Goal: Task Accomplishment & Management: Use online tool/utility

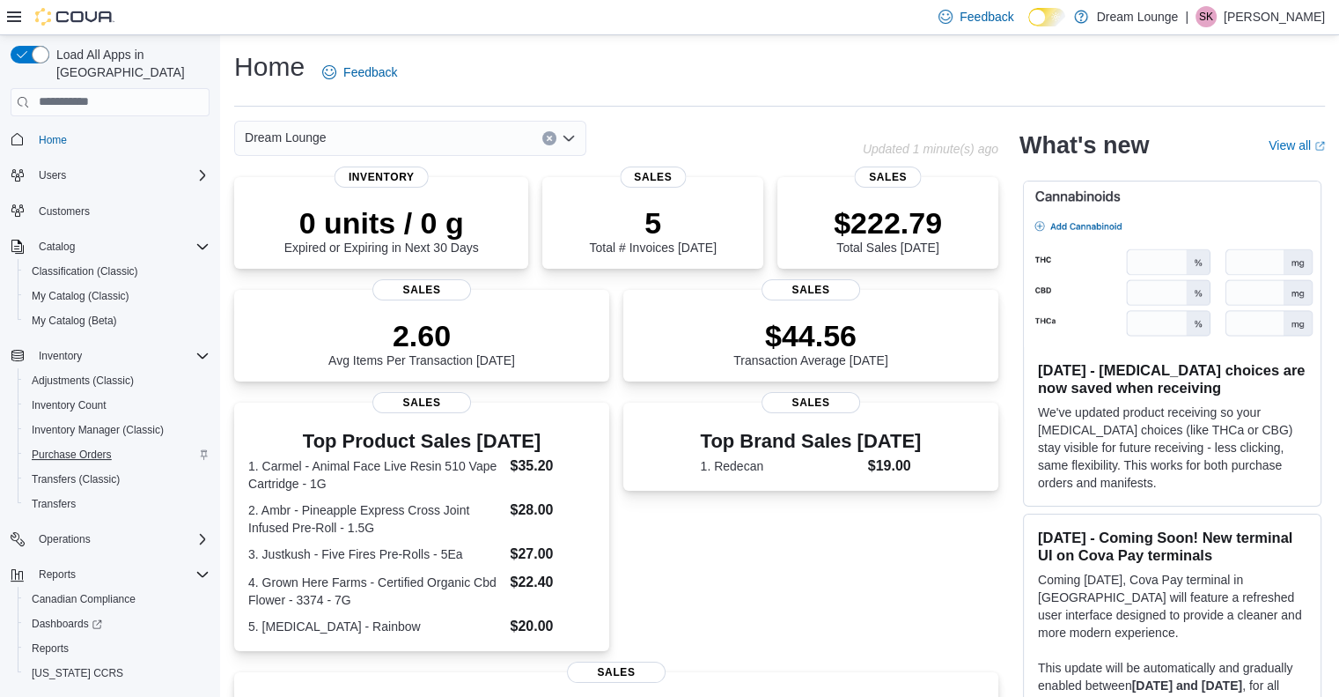
scroll to position [27, 0]
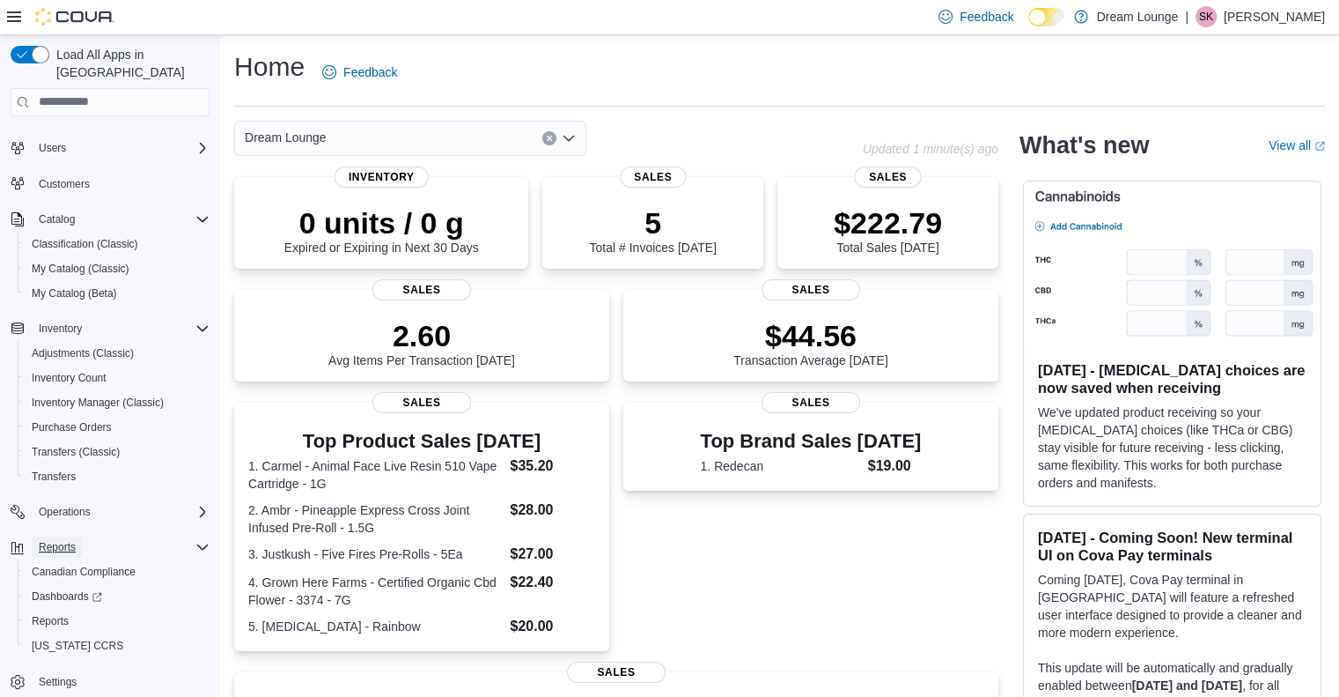
click at [57, 540] on span "Reports" at bounding box center [57, 547] width 37 height 14
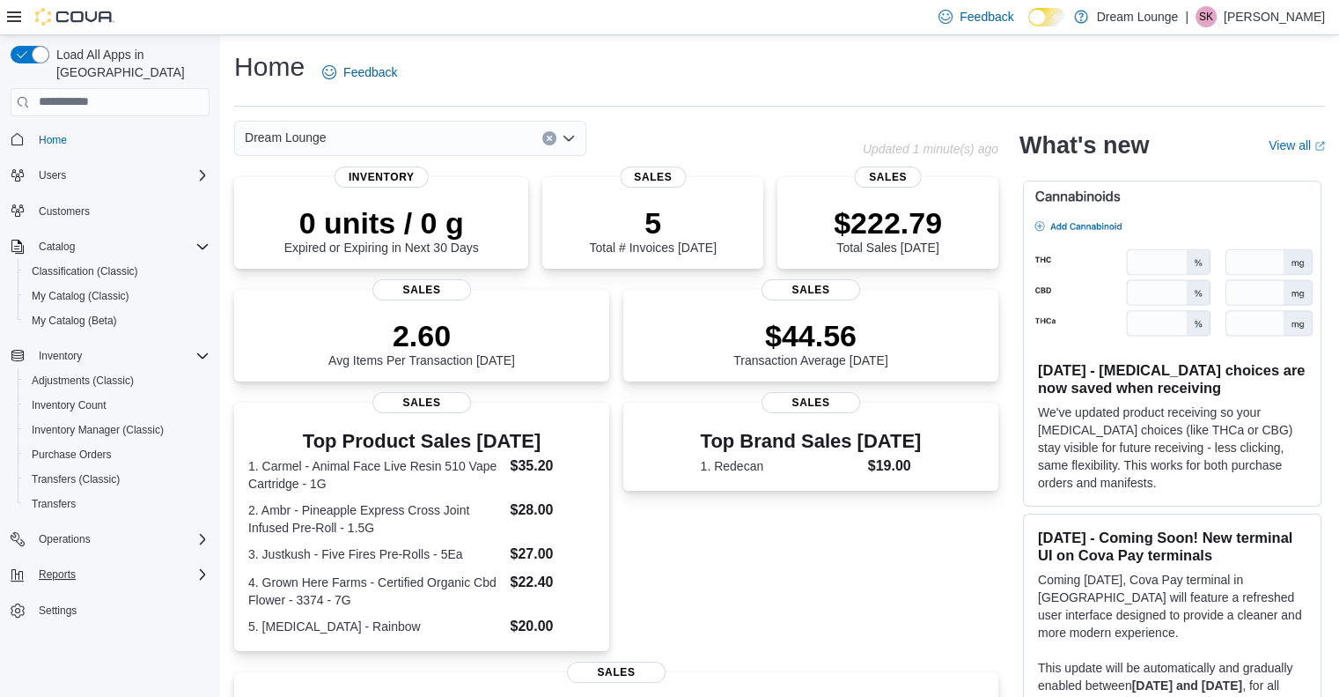
scroll to position [0, 0]
click at [45, 567] on span "Reports" at bounding box center [57, 574] width 37 height 14
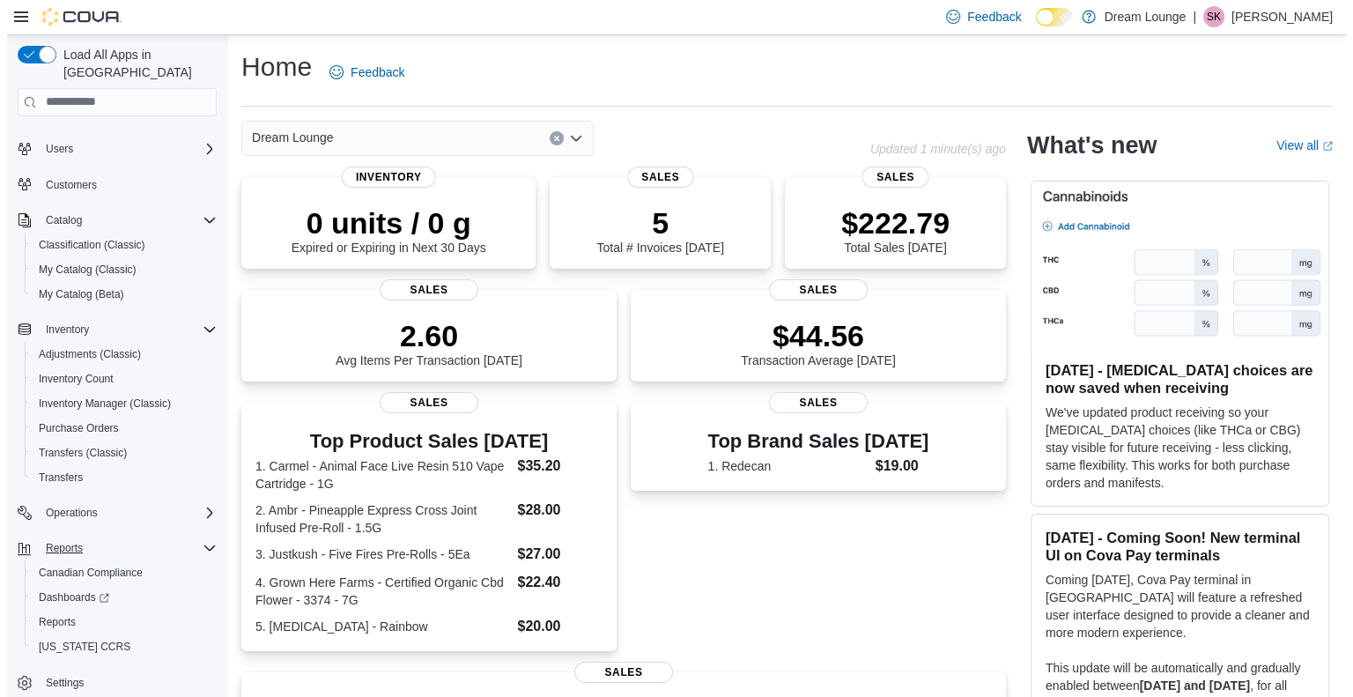
scroll to position [27, 0]
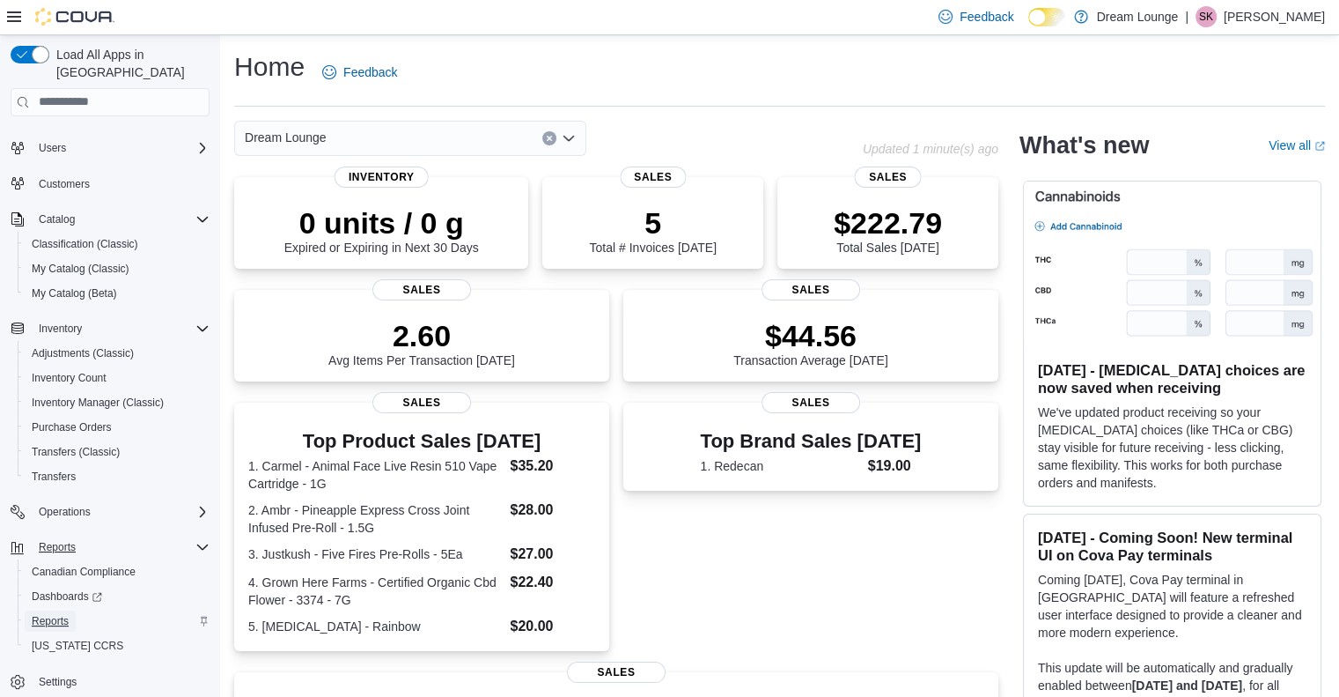
click at [48, 614] on span "Reports" at bounding box center [50, 621] width 37 height 14
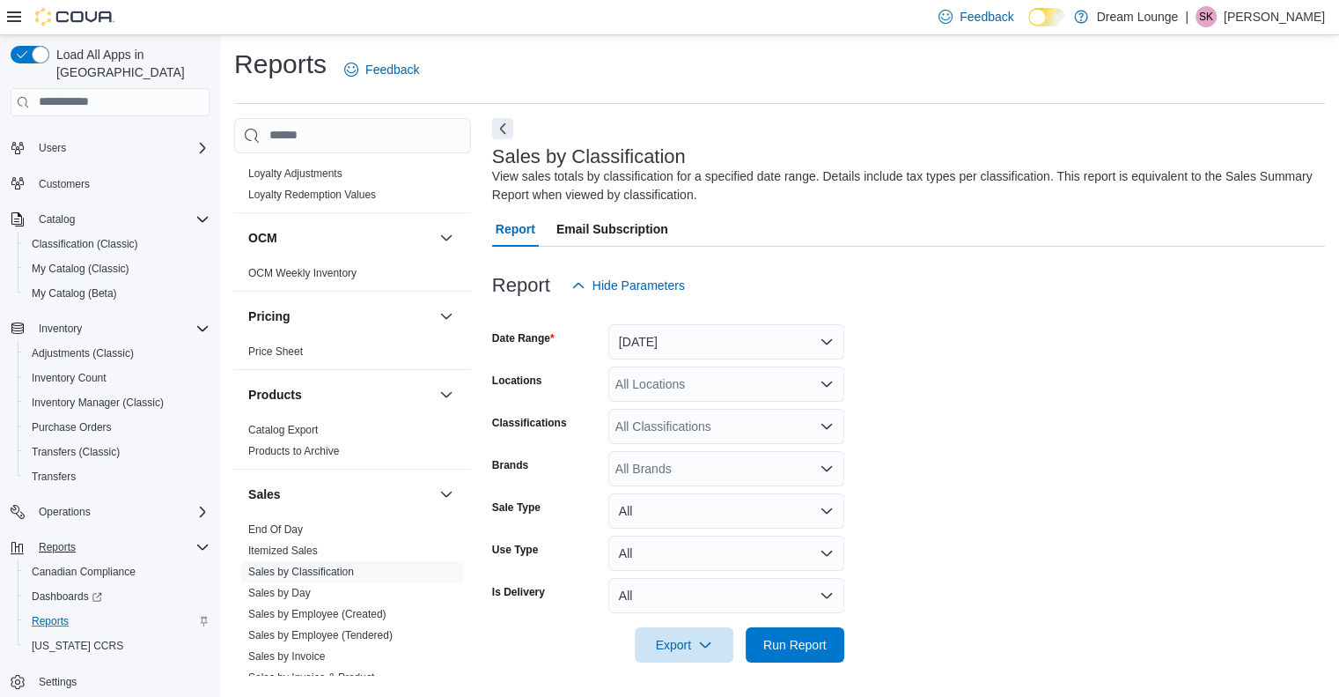
scroll to position [1145, 0]
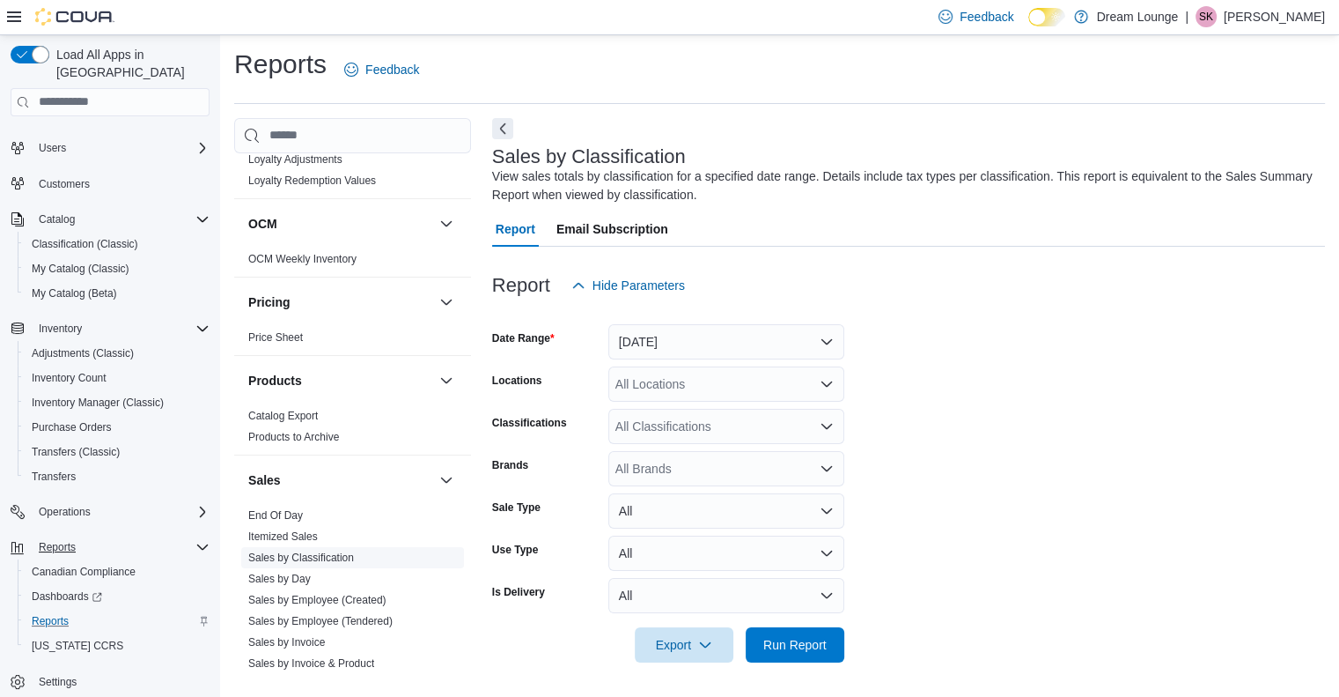
click at [328, 551] on link "Sales by Classification" at bounding box center [301, 557] width 106 height 12
click at [735, 335] on button "[DATE]" at bounding box center [727, 341] width 236 height 35
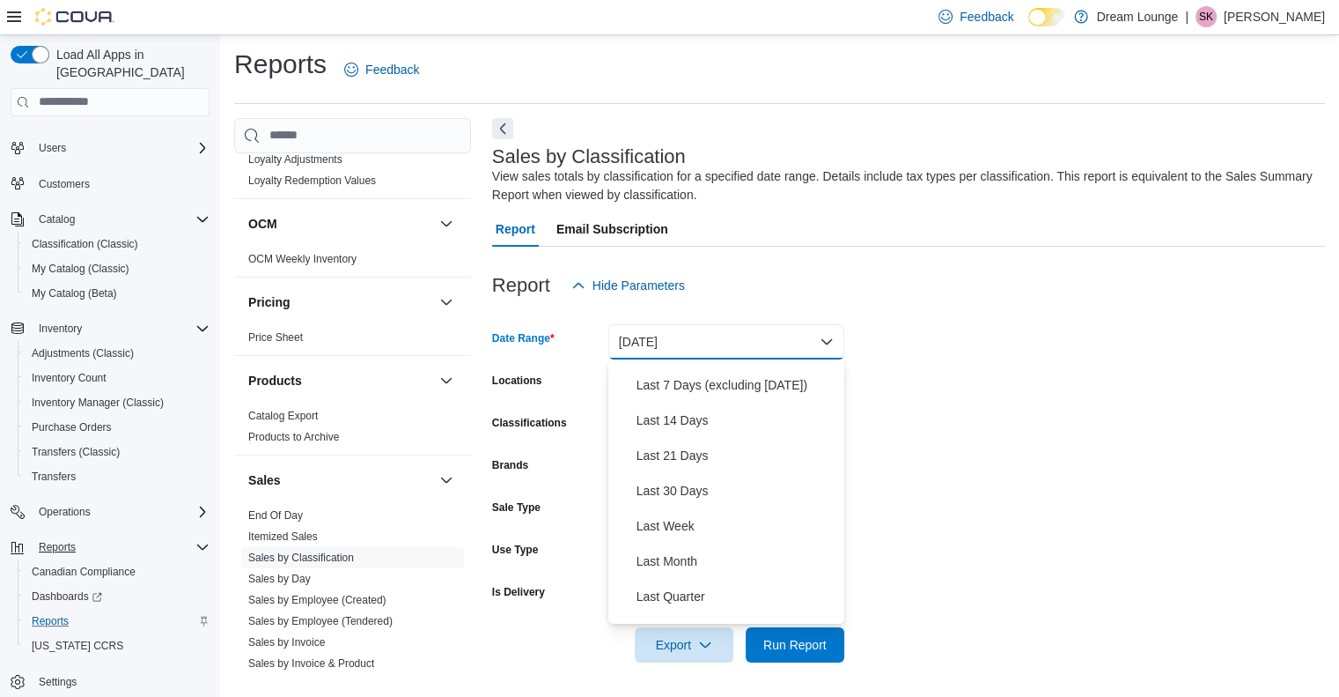
scroll to position [176, 0]
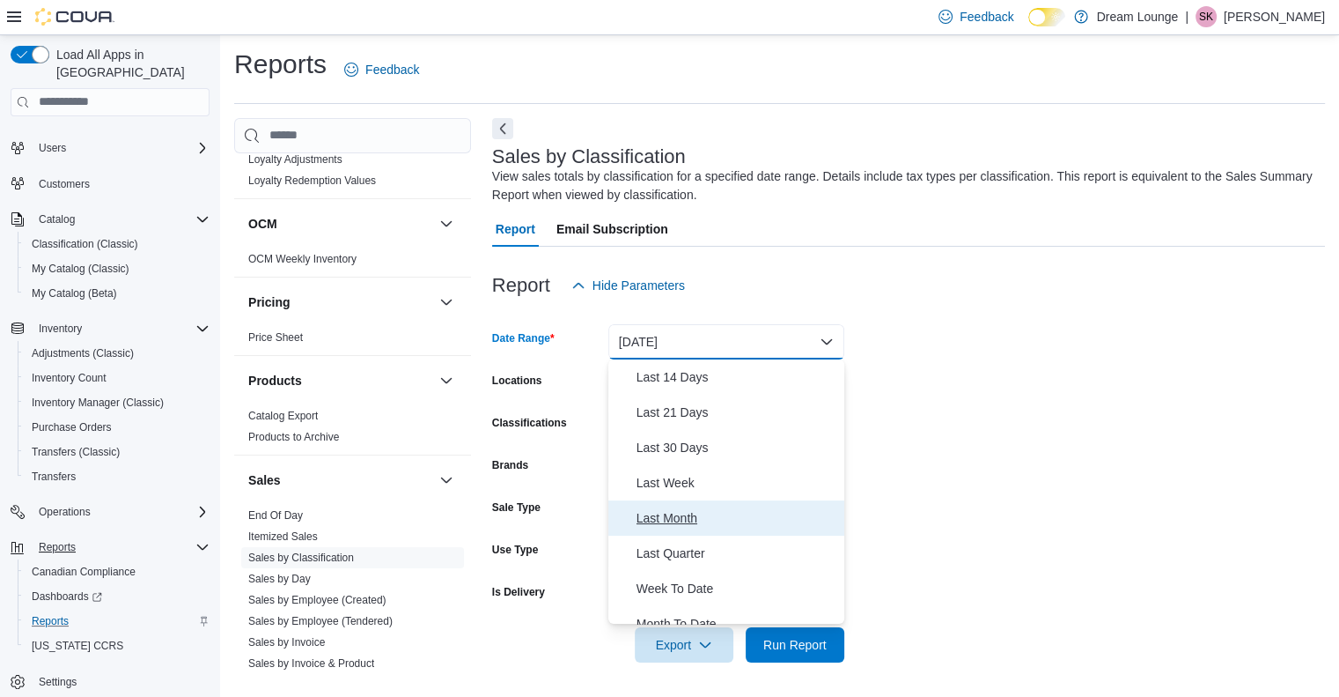
click at [724, 518] on span "Last Month" at bounding box center [737, 517] width 201 height 21
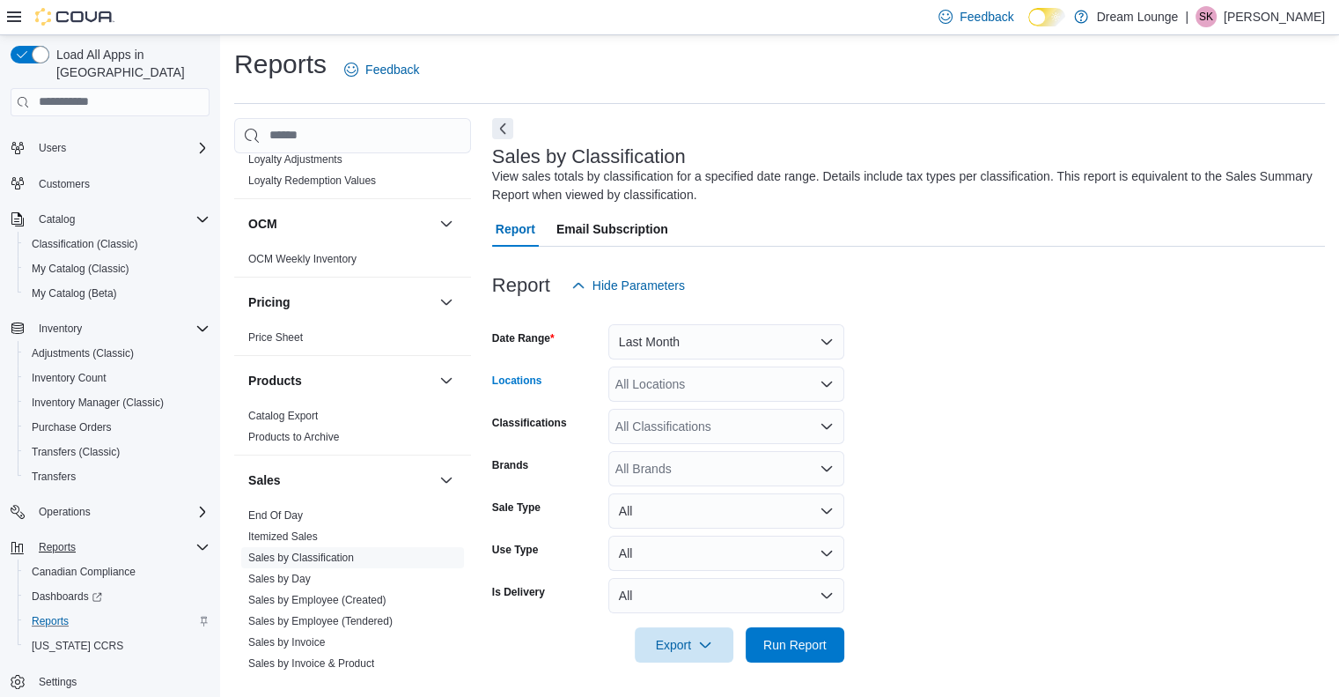
click at [747, 382] on div "All Locations" at bounding box center [727, 383] width 236 height 35
click at [744, 433] on span "Dream Lounge Cannabis" at bounding box center [714, 440] width 137 height 18
click at [886, 446] on form "Date Range Last Month Locations Dream Lounge Cannabis Combo box. Selected. Drea…" at bounding box center [908, 482] width 833 height 359
click at [709, 424] on div "All Classifications" at bounding box center [727, 426] width 236 height 35
click at [956, 463] on form "Date Range Last Month Locations Dream Lounge Cannabis Classifications All Class…" at bounding box center [908, 482] width 833 height 359
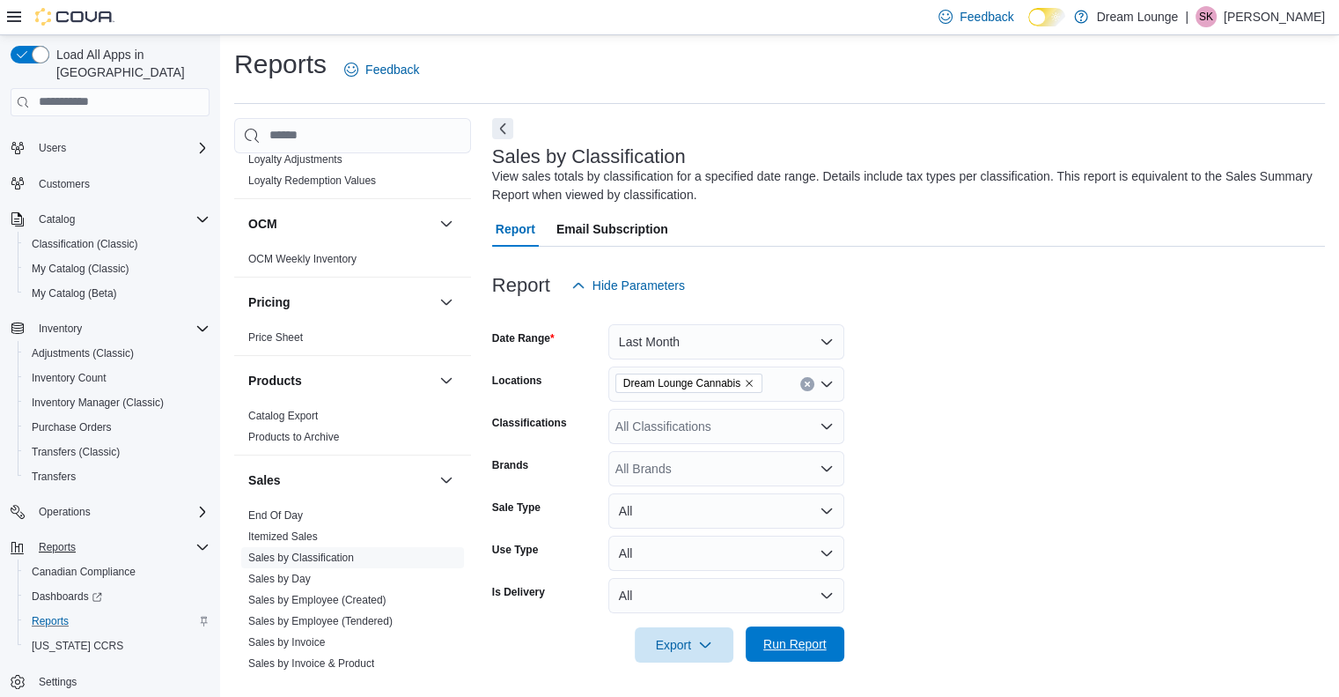
click at [796, 650] on span "Run Report" at bounding box center [795, 644] width 63 height 18
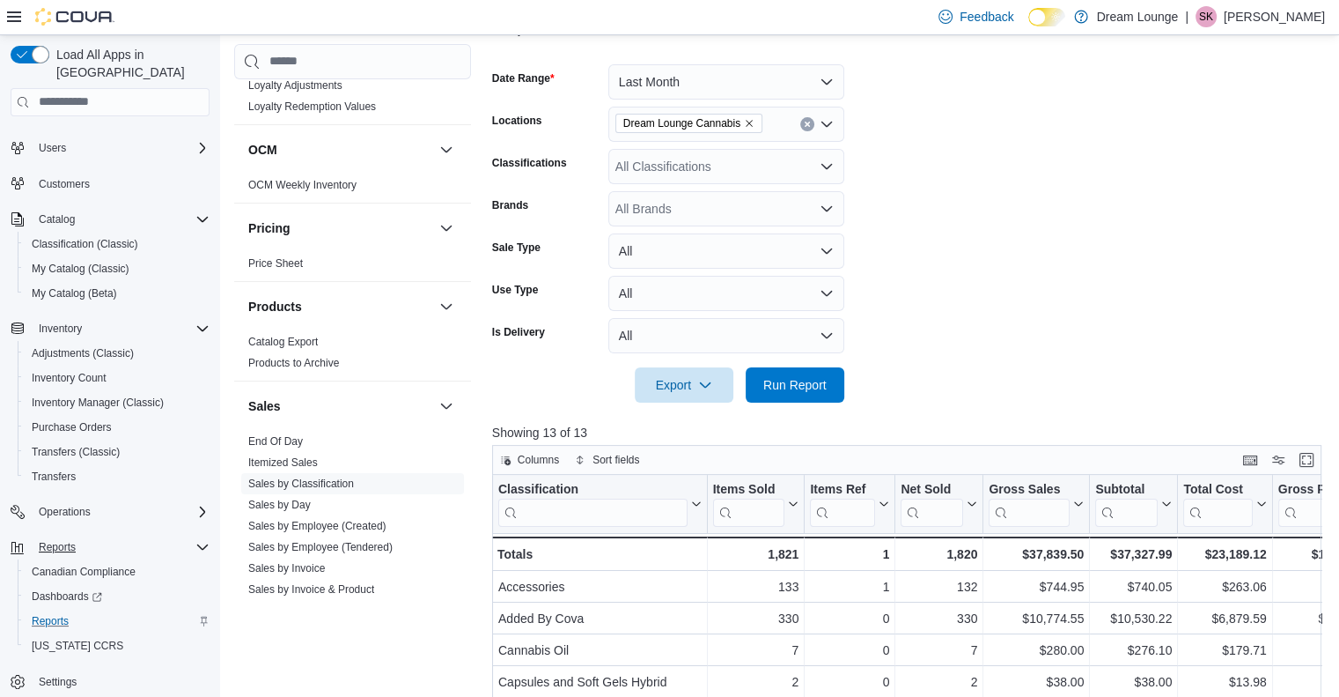
scroll to position [355, 0]
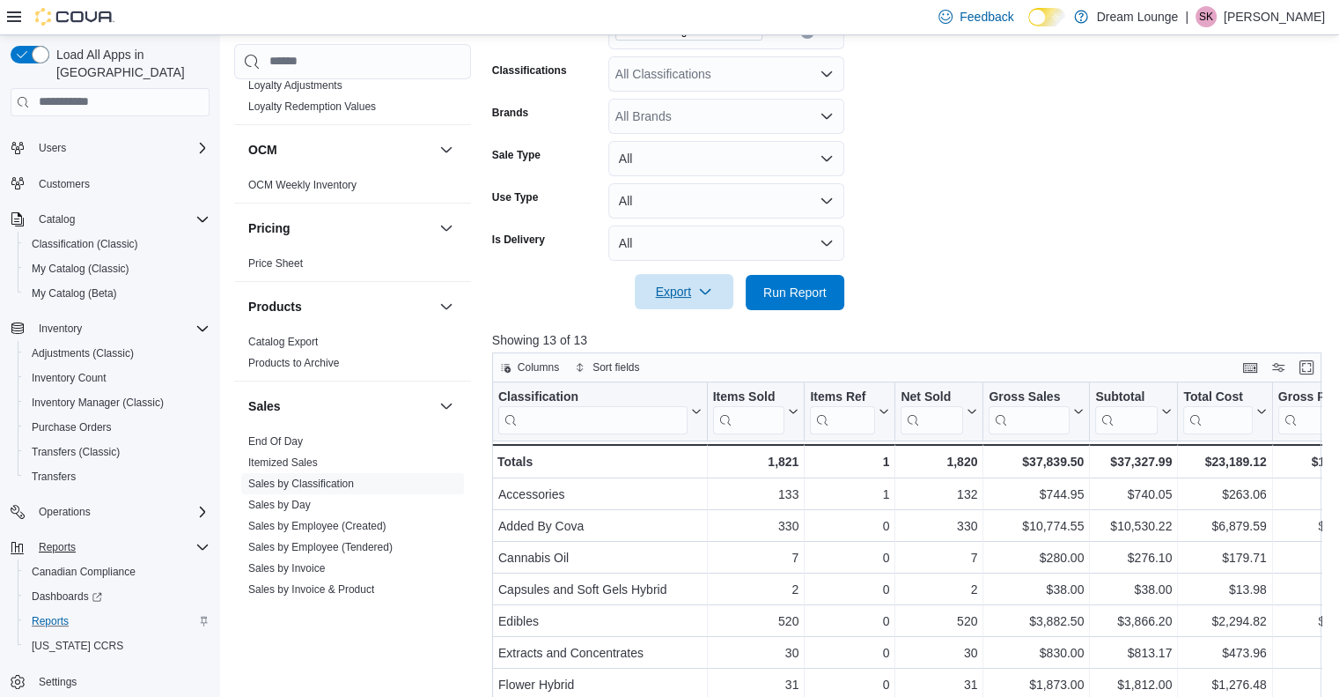
click at [701, 293] on icon "button" at bounding box center [705, 291] width 14 height 14
click at [689, 333] on span "Export to Excel" at bounding box center [686, 328] width 79 height 14
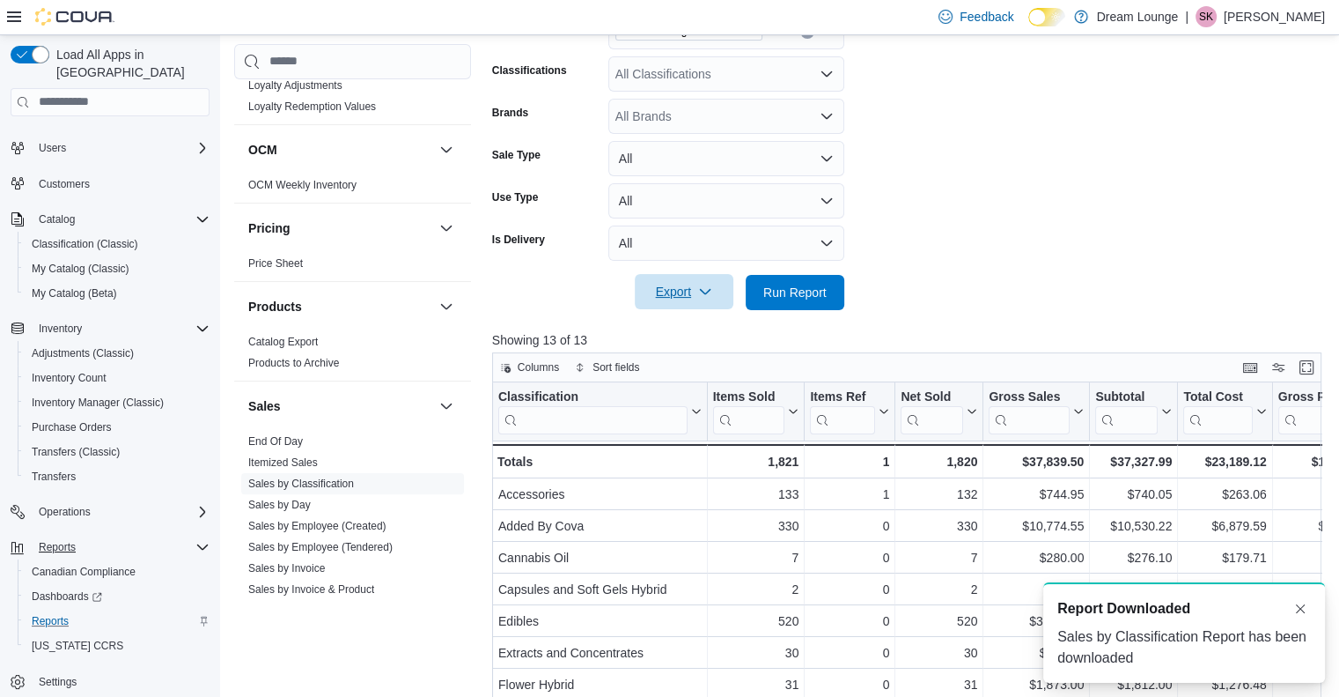
scroll to position [0, 0]
click at [305, 604] on link "Sales by Location" at bounding box center [290, 610] width 84 height 12
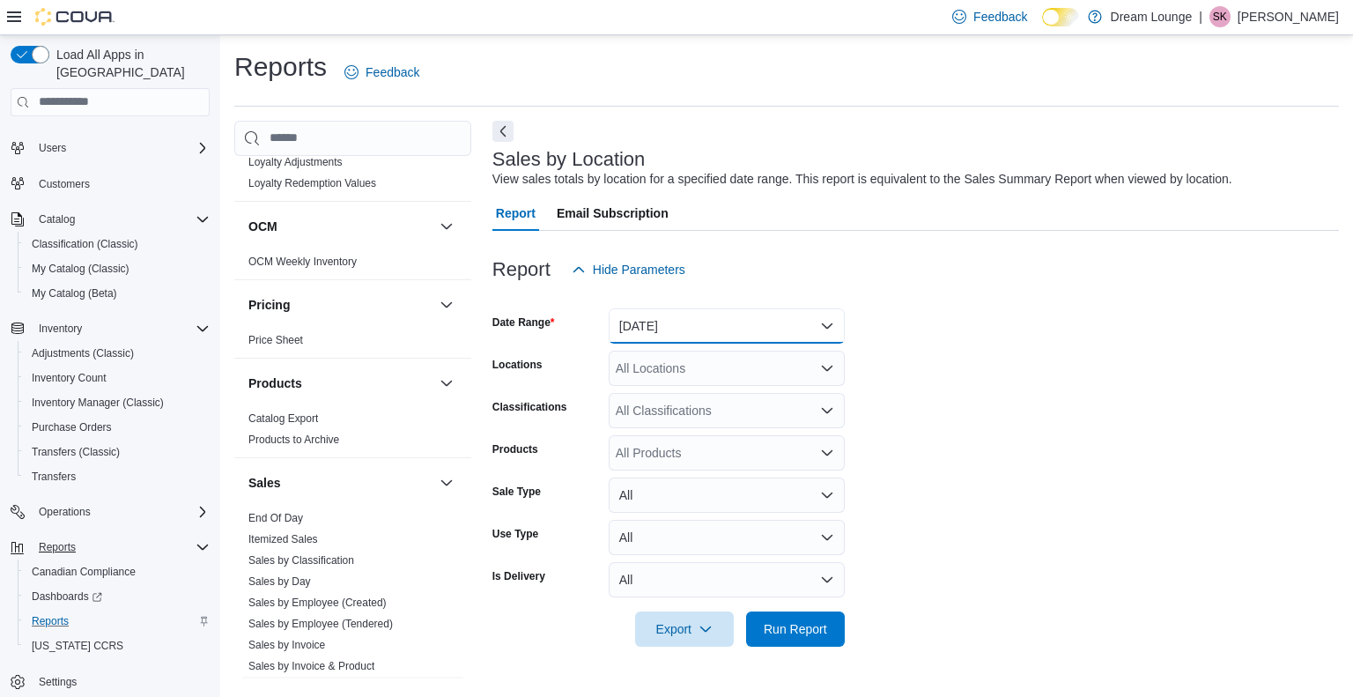
click at [764, 323] on button "[DATE]" at bounding box center [727, 325] width 236 height 35
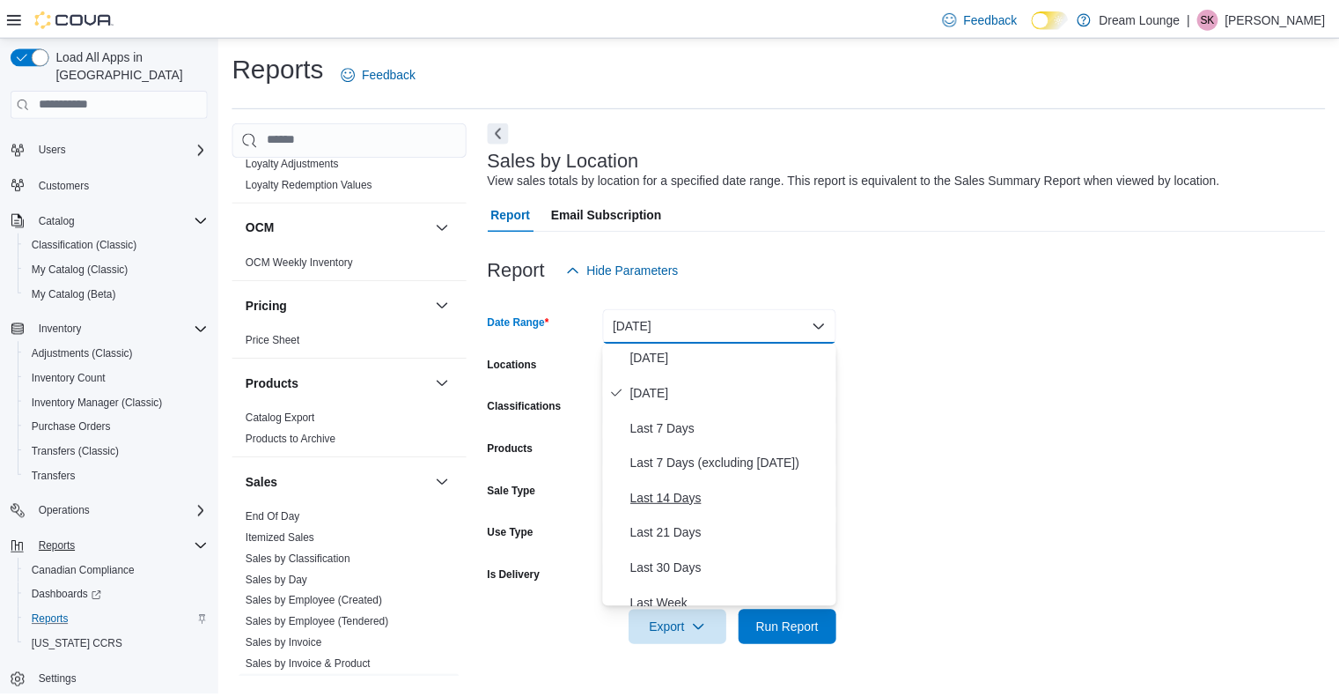
scroll to position [176, 0]
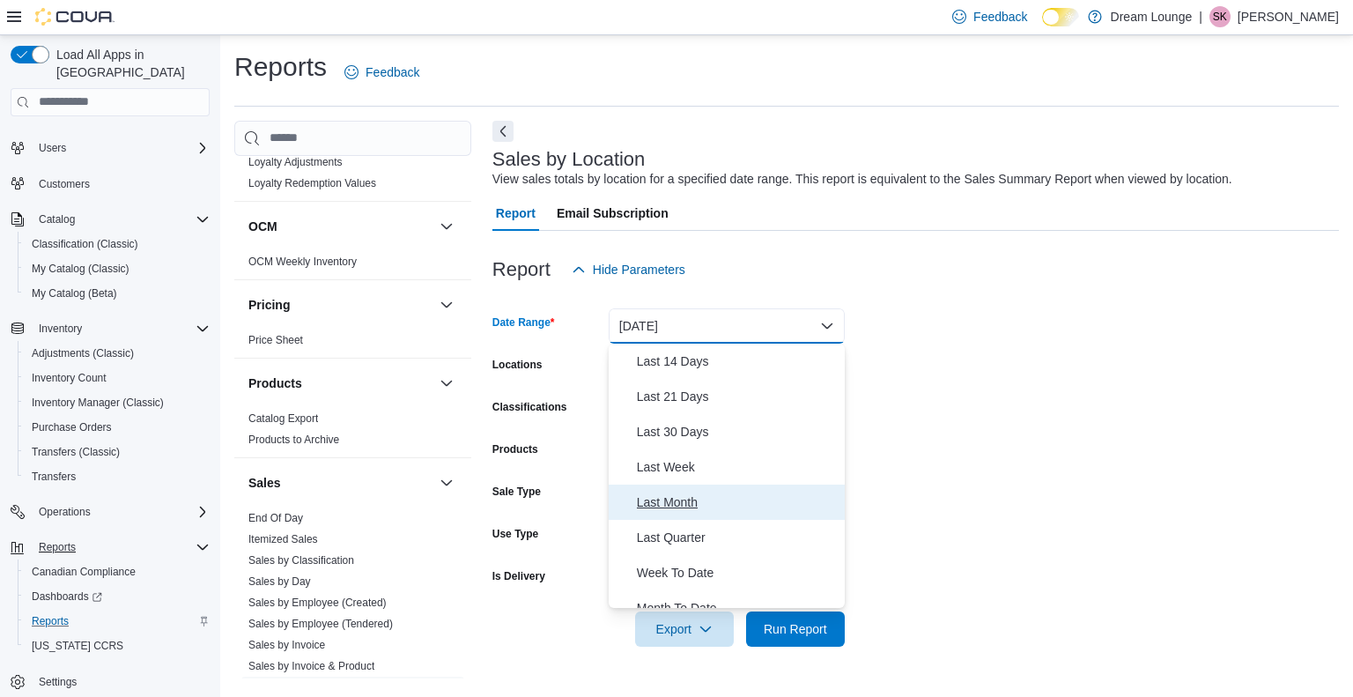
click at [676, 500] on span "Last Month" at bounding box center [737, 501] width 201 height 21
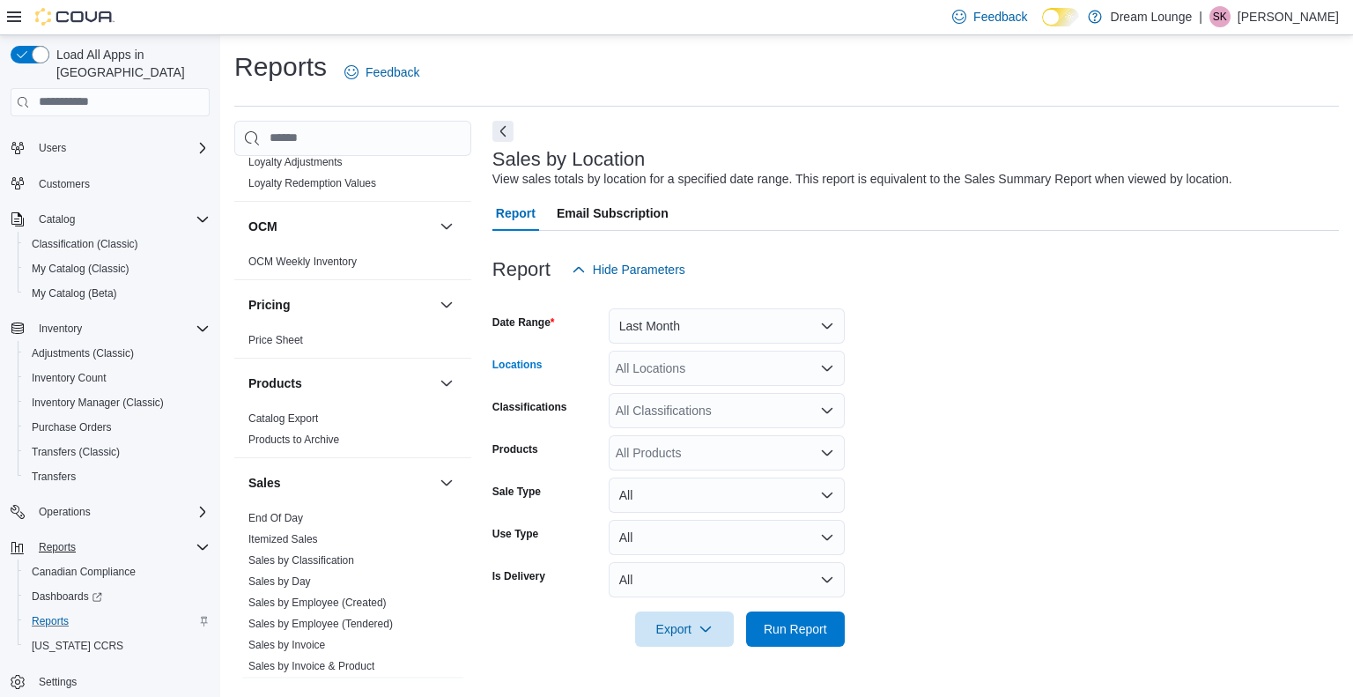
click at [676, 371] on div "All Locations" at bounding box center [727, 367] width 236 height 35
click at [682, 412] on button "Dream Lounge Cannabis" at bounding box center [727, 424] width 236 height 26
click at [1106, 527] on form "Date Range Last Month Locations Dream Lounge Cannabis Combo box. Selected. Drea…" at bounding box center [915, 466] width 846 height 359
click at [785, 637] on span "Run Report" at bounding box center [794, 627] width 77 height 35
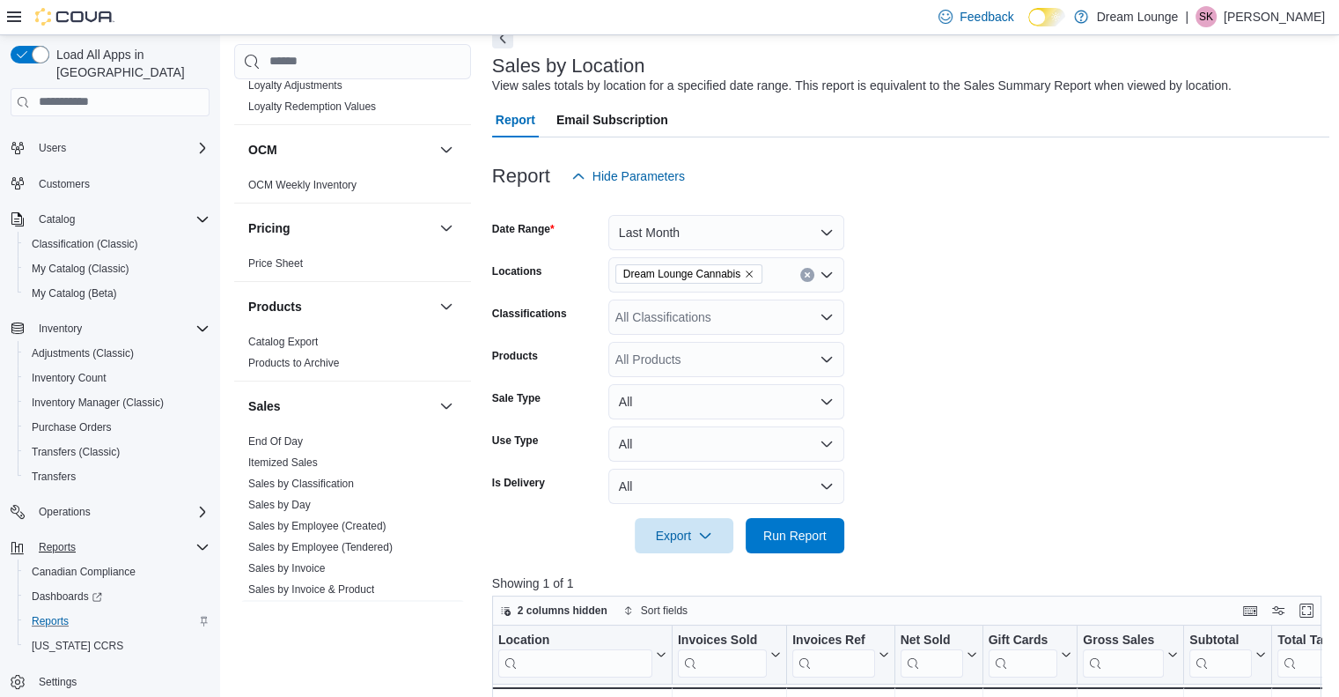
scroll to position [176, 0]
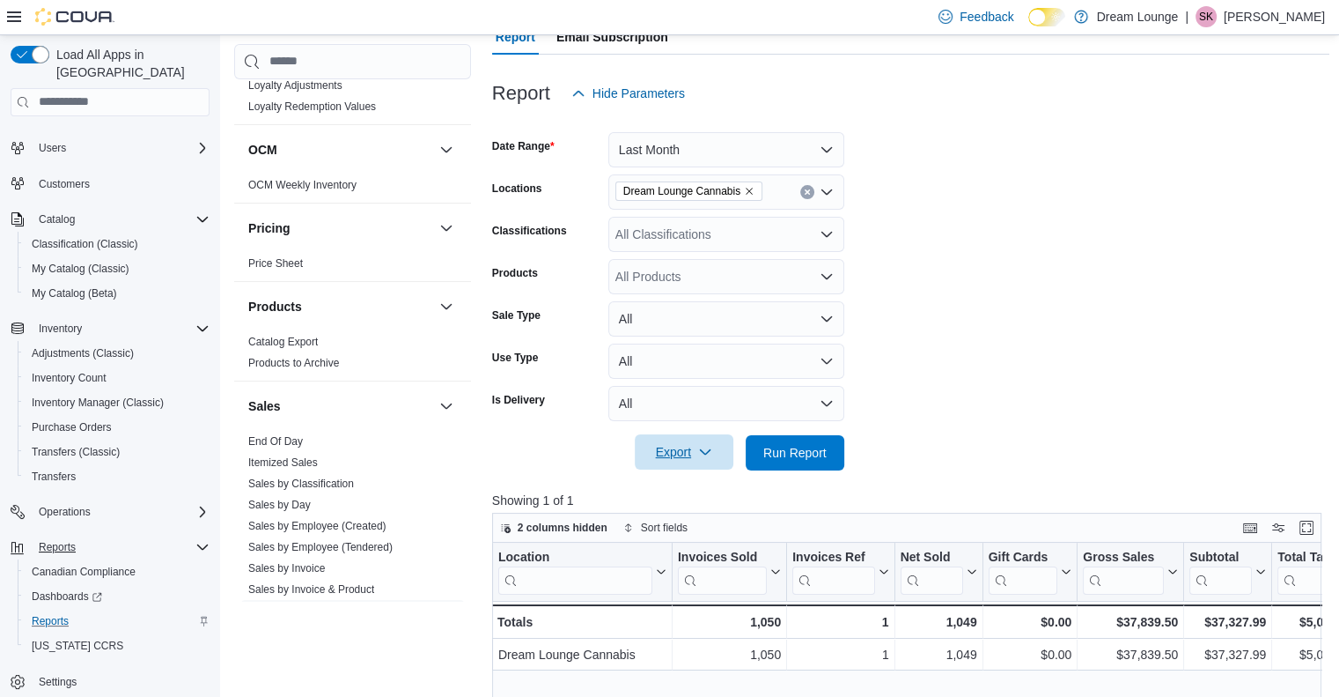
click at [661, 454] on span "Export" at bounding box center [683, 451] width 77 height 35
click at [678, 491] on span "Export to Excel" at bounding box center [686, 488] width 79 height 14
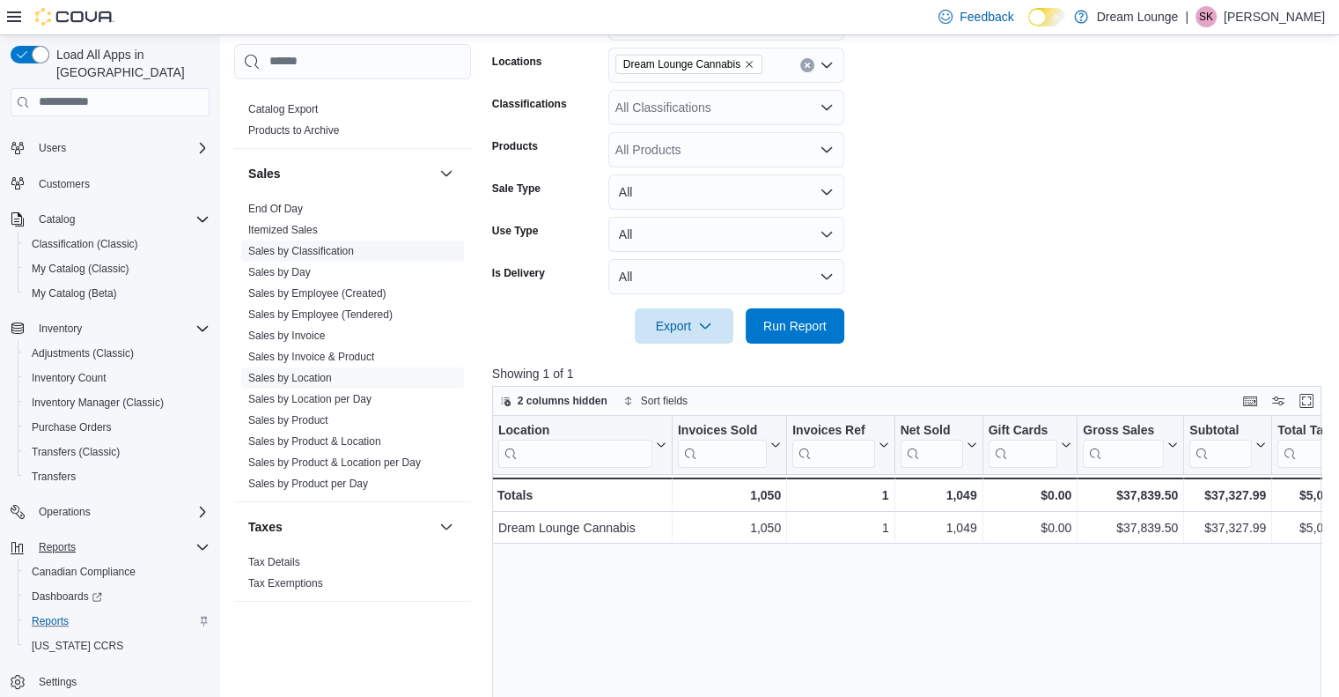
scroll to position [440, 0]
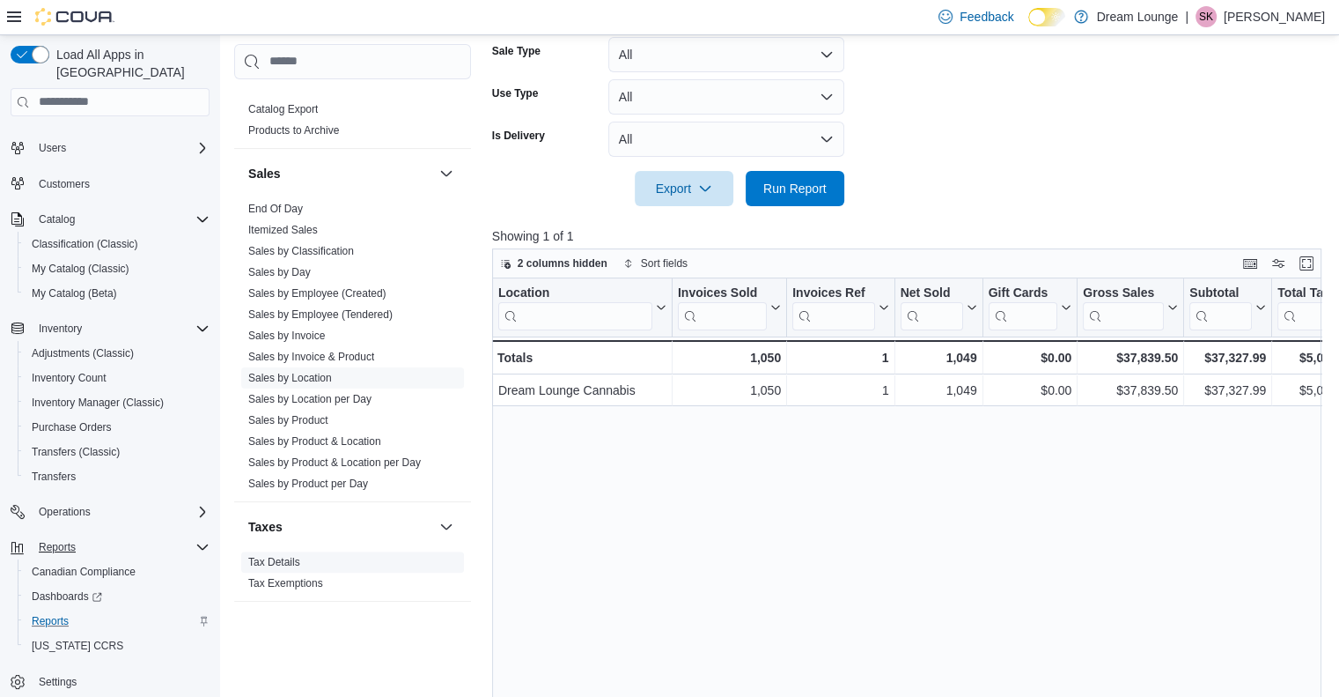
click at [283, 556] on link "Tax Details" at bounding box center [274, 562] width 52 height 12
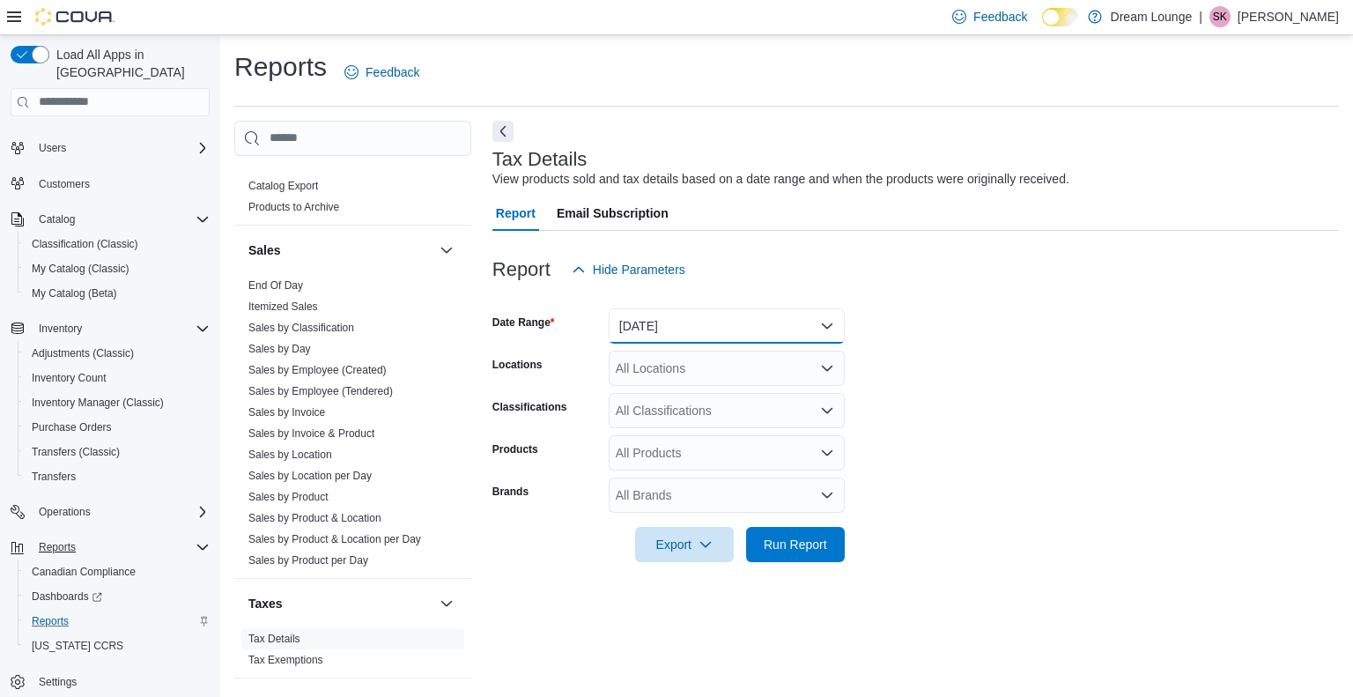
click at [742, 334] on button "[DATE]" at bounding box center [727, 325] width 236 height 35
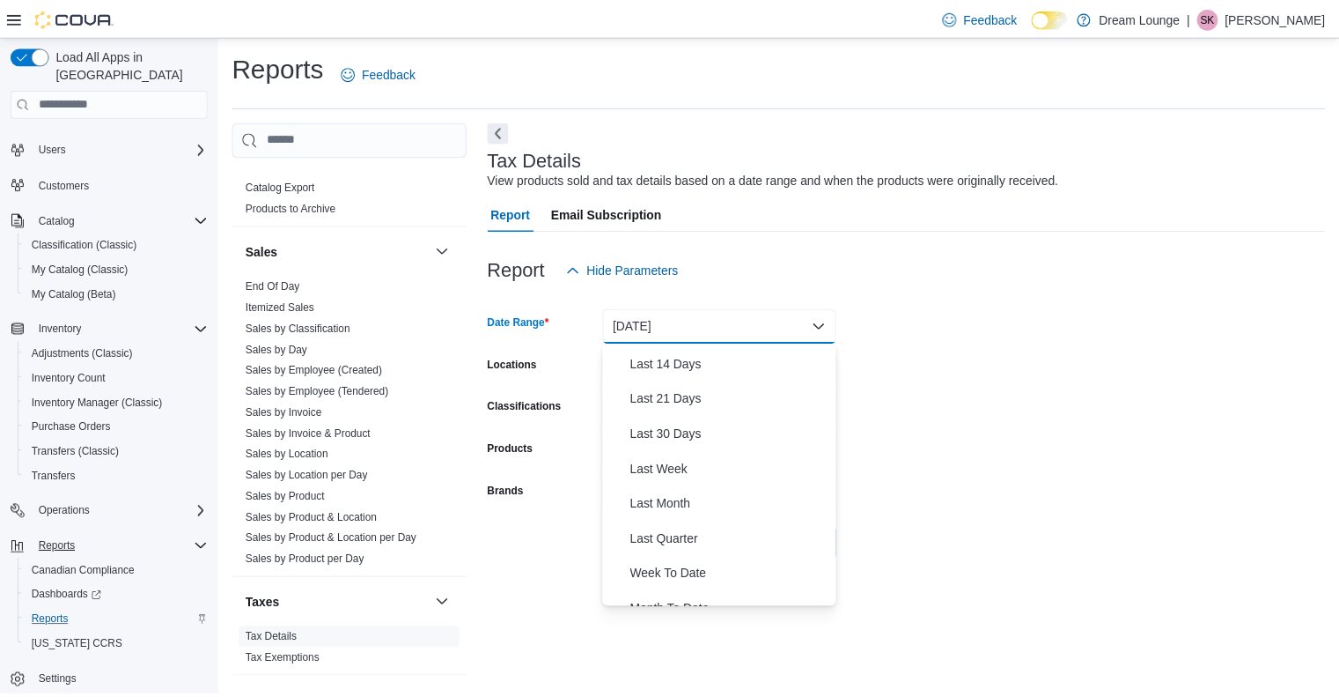
scroll to position [264, 0]
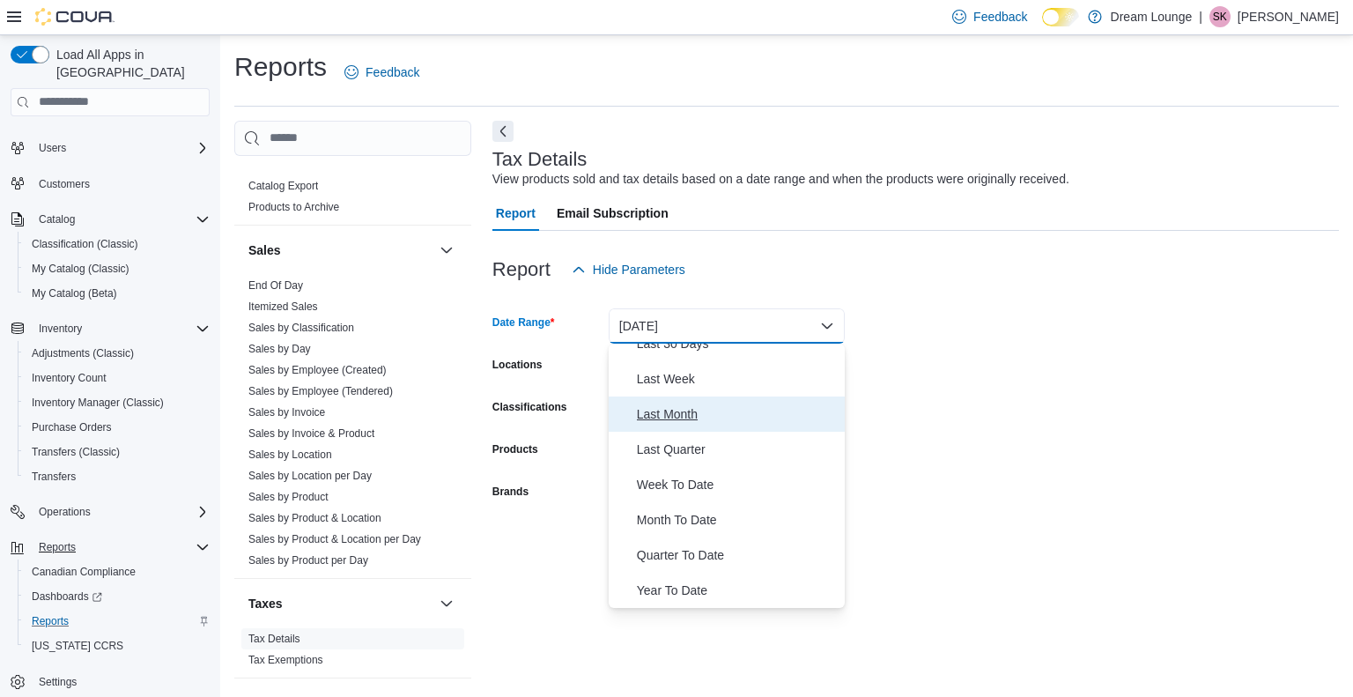
click at [726, 417] on span "Last Month" at bounding box center [737, 413] width 201 height 21
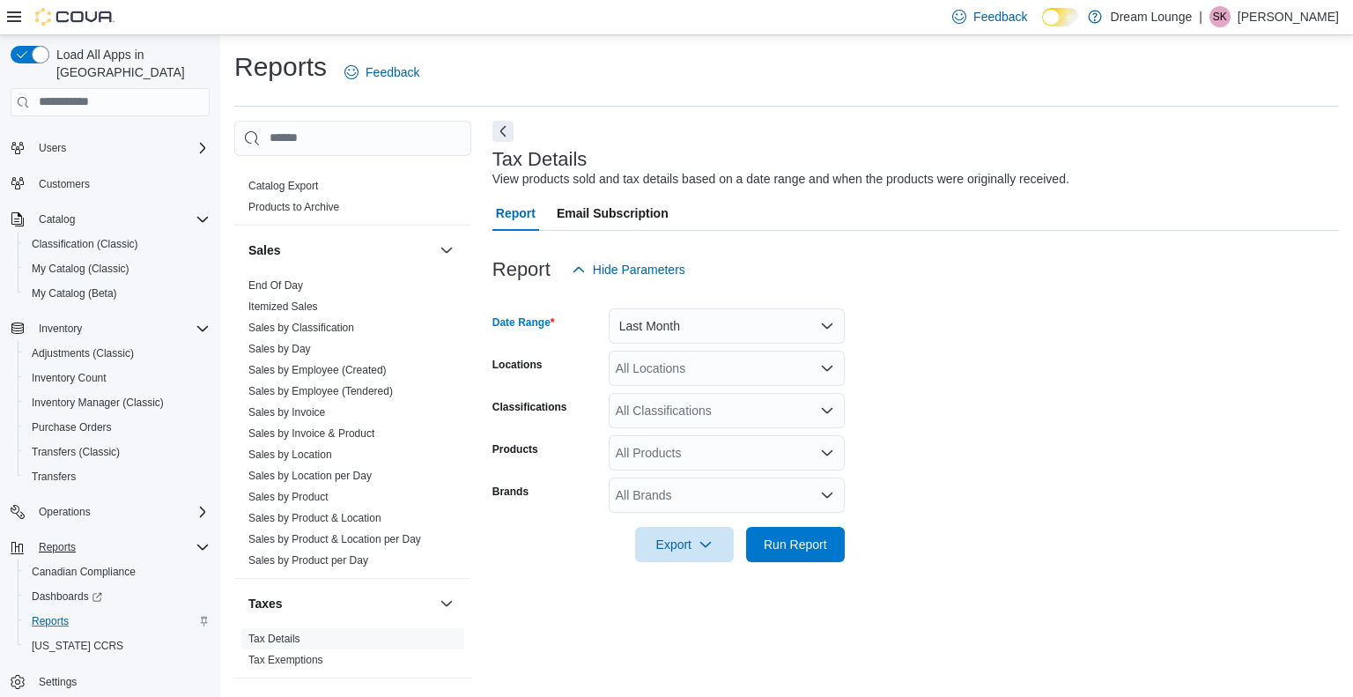
click at [764, 366] on div "All Locations" at bounding box center [727, 367] width 236 height 35
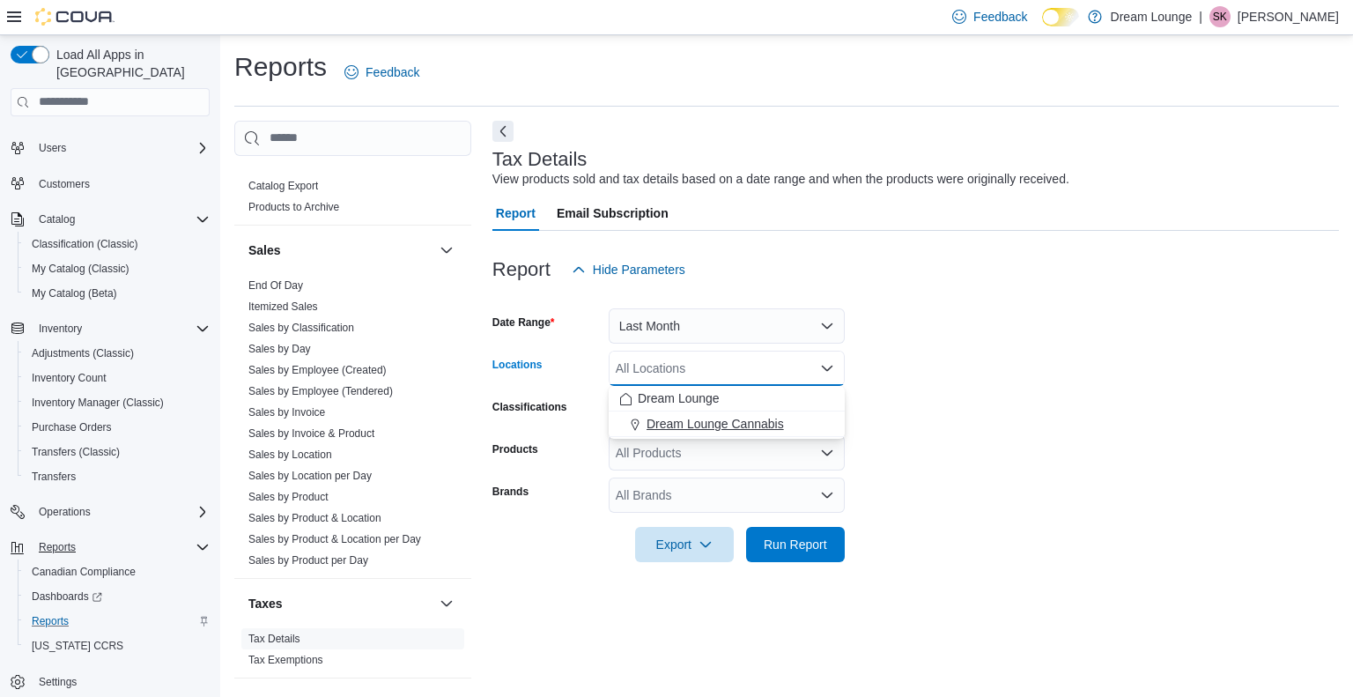
click at [735, 429] on span "Dream Lounge Cannabis" at bounding box center [714, 424] width 137 height 18
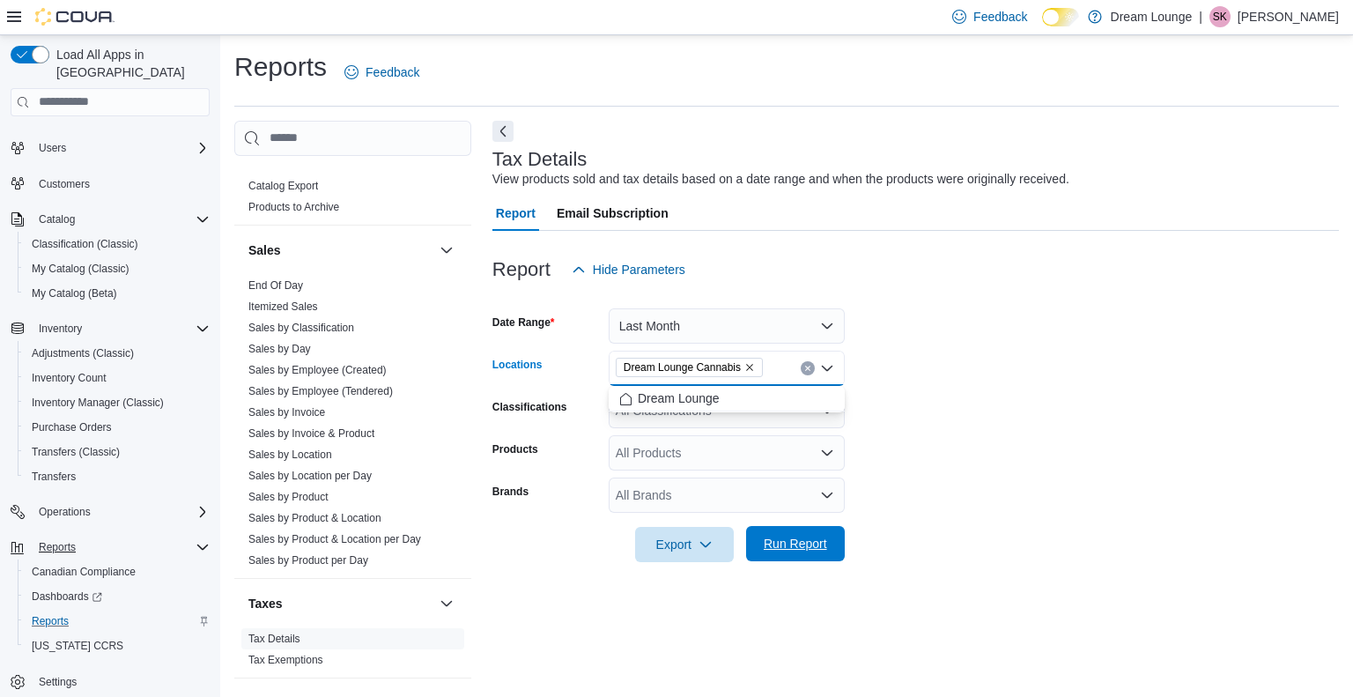
click at [771, 546] on span "Run Report" at bounding box center [795, 544] width 63 height 18
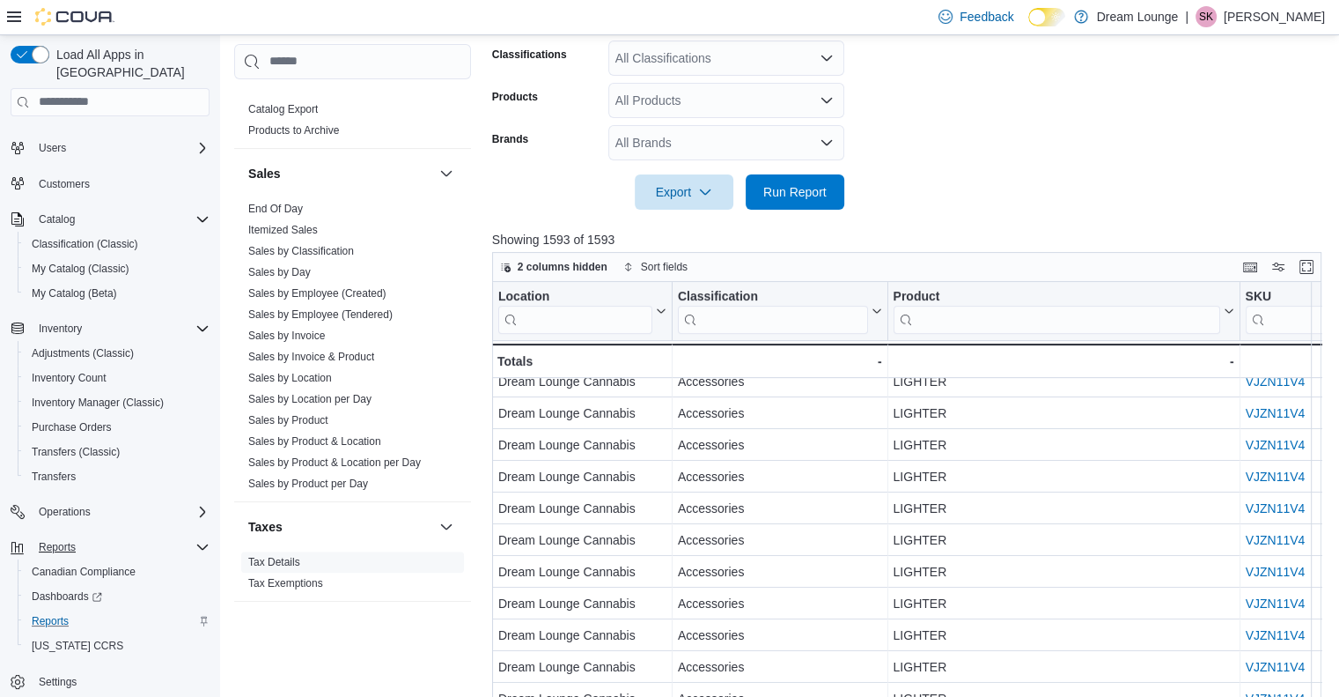
scroll to position [1194, 0]
